Goal: Information Seeking & Learning: Find specific page/section

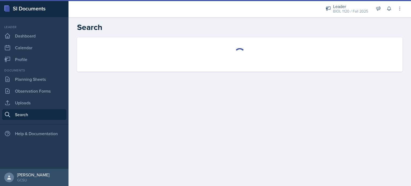
select select "all"
select select "1"
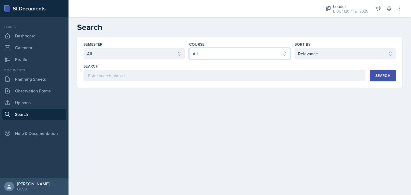
click at [213, 56] on select "Select course All ACCT 3101 ACCT 3102 ASTR 1000 BIOL 1100 BIOL 1107 BIOL 1108 B…" at bounding box center [239, 53] width 101 height 11
select select "abe17d30-a433-45e5-b329-7df8e9a81b50"
click at [189, 48] on select "Select course All ACCT 3101 ACCT 3102 ASTR 1000 BIOL 1100 BIOL 1107 BIOL 1108 B…" at bounding box center [239, 53] width 101 height 11
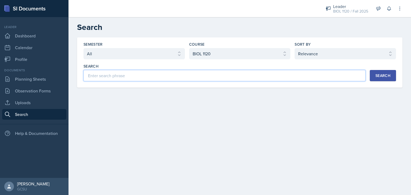
click at [127, 77] on input at bounding box center [224, 75] width 282 height 11
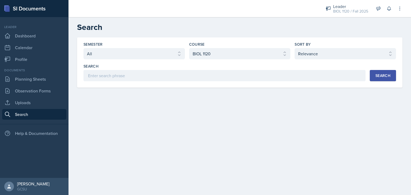
click at [385, 75] on div "Search" at bounding box center [382, 76] width 15 height 4
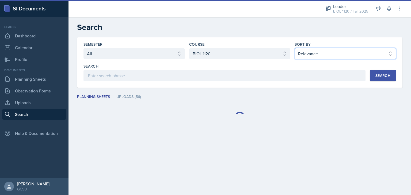
click at [314, 53] on select "Select sort by Relevance Document Date (Asc) Document Date (Desc)" at bounding box center [344, 53] width 101 height 11
select select "2"
click at [294, 48] on select "Select sort by Relevance Document Date (Asc) Document Date (Desc)" at bounding box center [344, 53] width 101 height 11
click at [384, 74] on div "Search" at bounding box center [382, 76] width 15 height 4
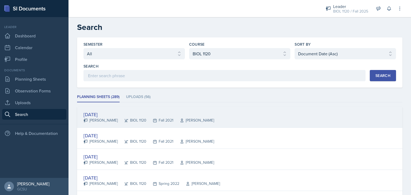
click at [101, 115] on div "Sep 22nd, 2021" at bounding box center [148, 114] width 131 height 7
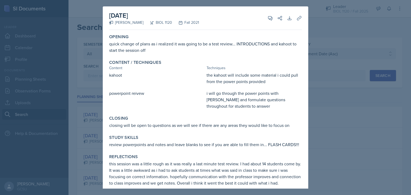
click at [325, 86] on div at bounding box center [205, 97] width 411 height 195
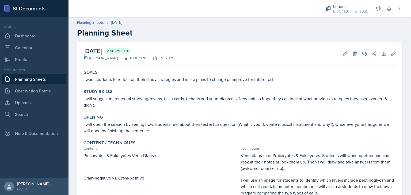
click at [288, 69] on div "Goals I want students to reflect on their study strategies and make plans to ch…" at bounding box center [239, 76] width 317 height 17
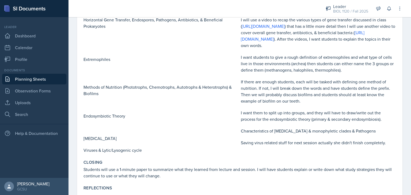
scroll to position [214, 0]
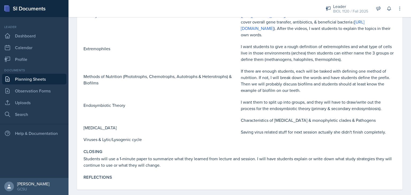
click at [195, 82] on p "Methods of Nutrition (Phototrophs, Chemotrophs, Autotrophs & Heterotrophs) & Bi…" at bounding box center [160, 79] width 155 height 13
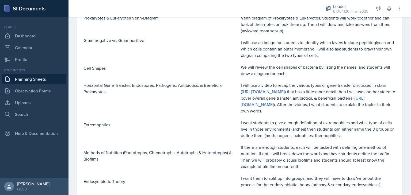
scroll to position [128, 0]
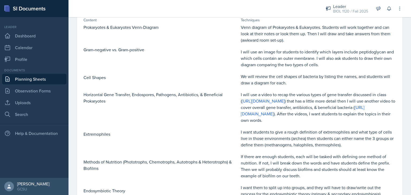
click at [333, 65] on p "I will use an image for students to identify which layers include peptidoglycan…" at bounding box center [318, 58] width 155 height 19
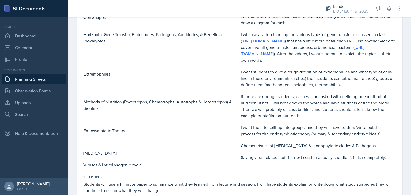
scroll to position [193, 0]
